Goal: Task Accomplishment & Management: Manage account settings

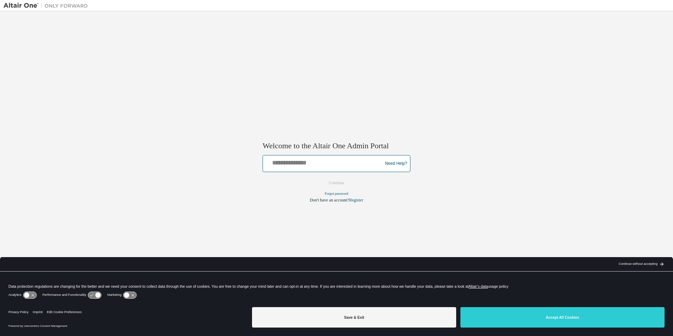
click at [331, 161] on input "text" at bounding box center [324, 162] width 116 height 10
type input "**********"
click at [330, 181] on button "Continue" at bounding box center [336, 183] width 30 height 11
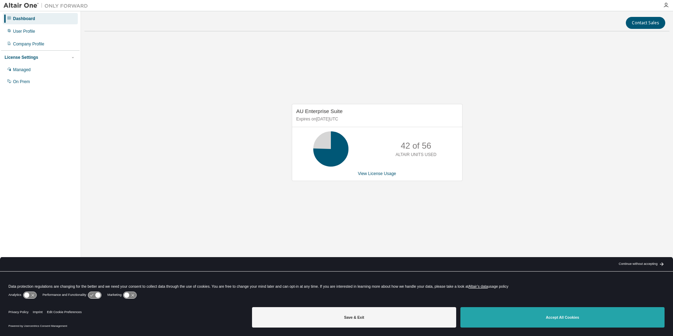
click at [541, 319] on button "Accept All Cookies" at bounding box center [562, 317] width 204 height 20
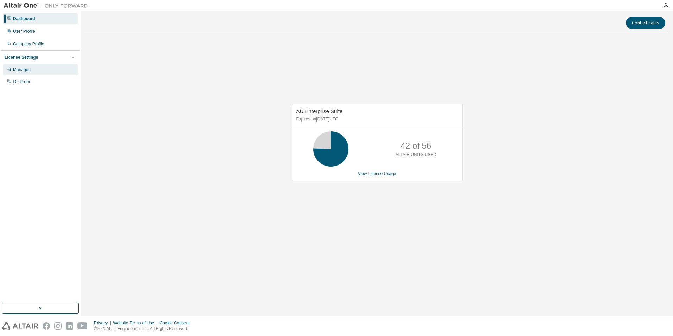
click at [24, 68] on div "Managed" at bounding box center [22, 70] width 18 height 6
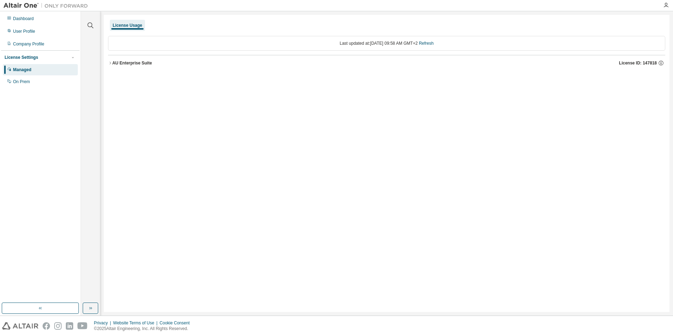
click at [121, 64] on div "AU Enterprise Suite" at bounding box center [132, 63] width 40 height 6
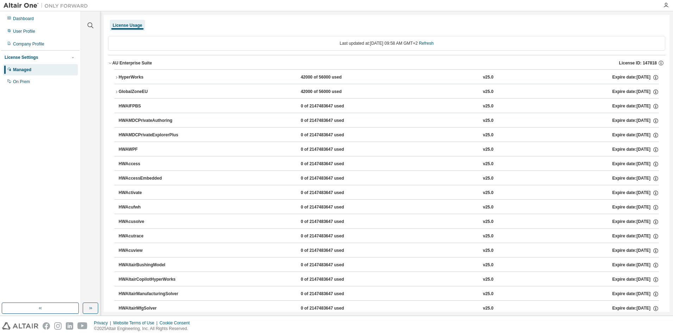
click at [133, 78] on div "HyperWorks" at bounding box center [150, 77] width 63 height 6
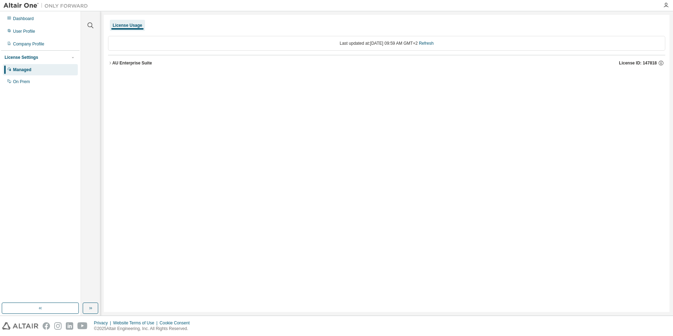
click at [115, 62] on div "AU Enterprise Suite" at bounding box center [132, 63] width 40 height 6
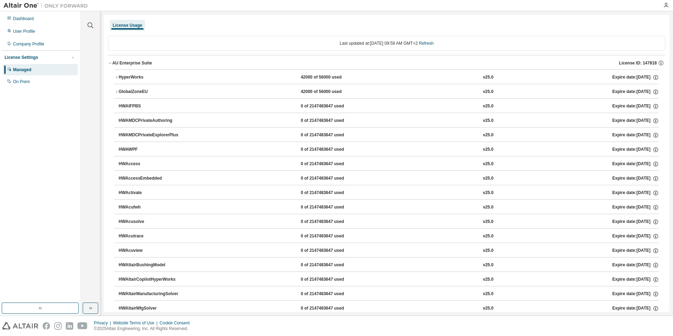
click at [127, 78] on div "HyperWorks" at bounding box center [150, 77] width 63 height 6
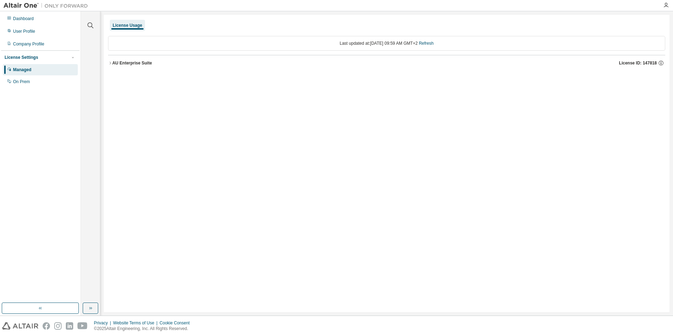
click at [133, 63] on div "AU Enterprise Suite" at bounding box center [132, 63] width 40 height 6
click at [127, 63] on div "AU Enterprise Suite" at bounding box center [132, 63] width 40 height 6
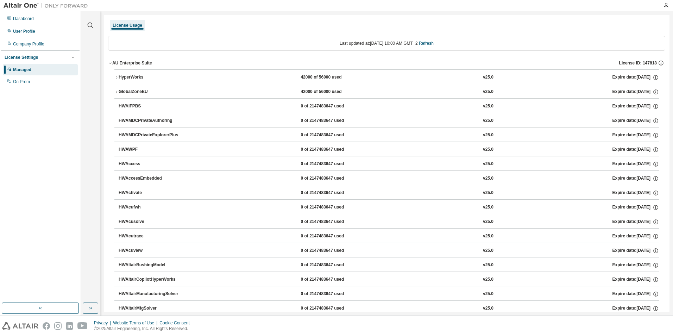
click at [124, 76] on div "HyperWorks" at bounding box center [150, 77] width 63 height 6
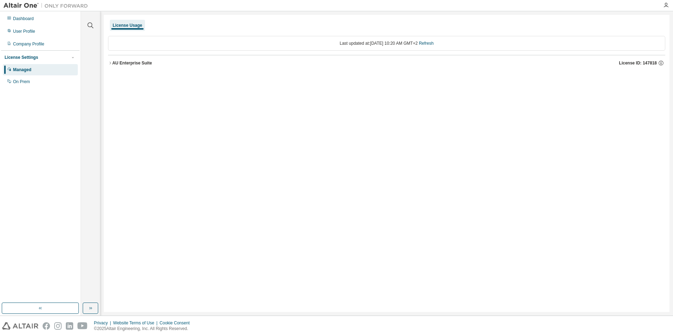
click at [139, 63] on div "AU Enterprise Suite" at bounding box center [132, 63] width 40 height 6
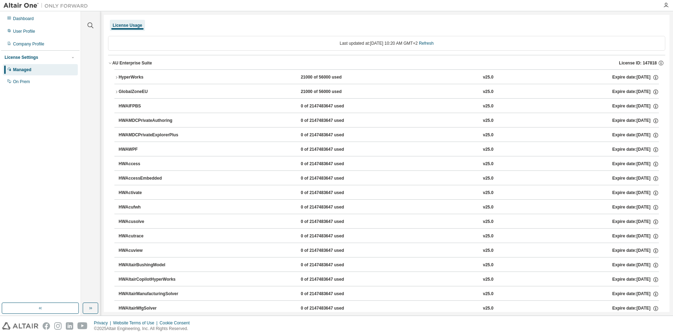
click at [126, 77] on div "HyperWorks" at bounding box center [150, 77] width 63 height 6
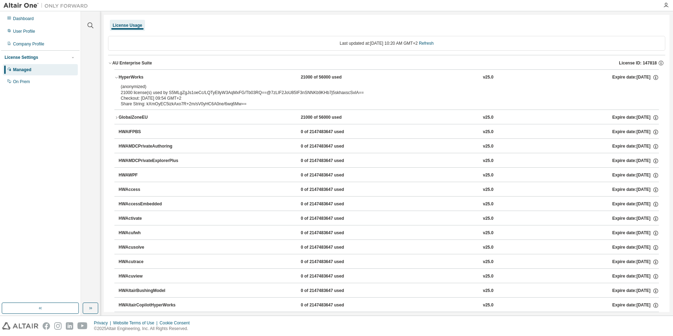
click at [126, 77] on div "HyperWorks" at bounding box center [150, 77] width 63 height 6
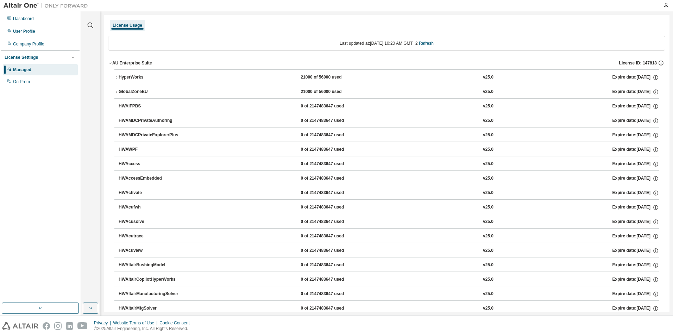
click at [209, 81] on button "HyperWorks 21000 of 56000 used v25.0 Expire date: 2026-07-31" at bounding box center [386, 77] width 545 height 15
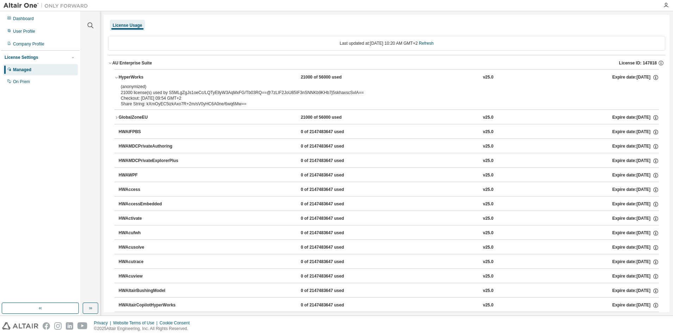
click at [209, 81] on button "HyperWorks 21000 of 56000 used v25.0 Expire date: 2026-07-31" at bounding box center [386, 77] width 545 height 15
